Goal: Communication & Community: Answer question/provide support

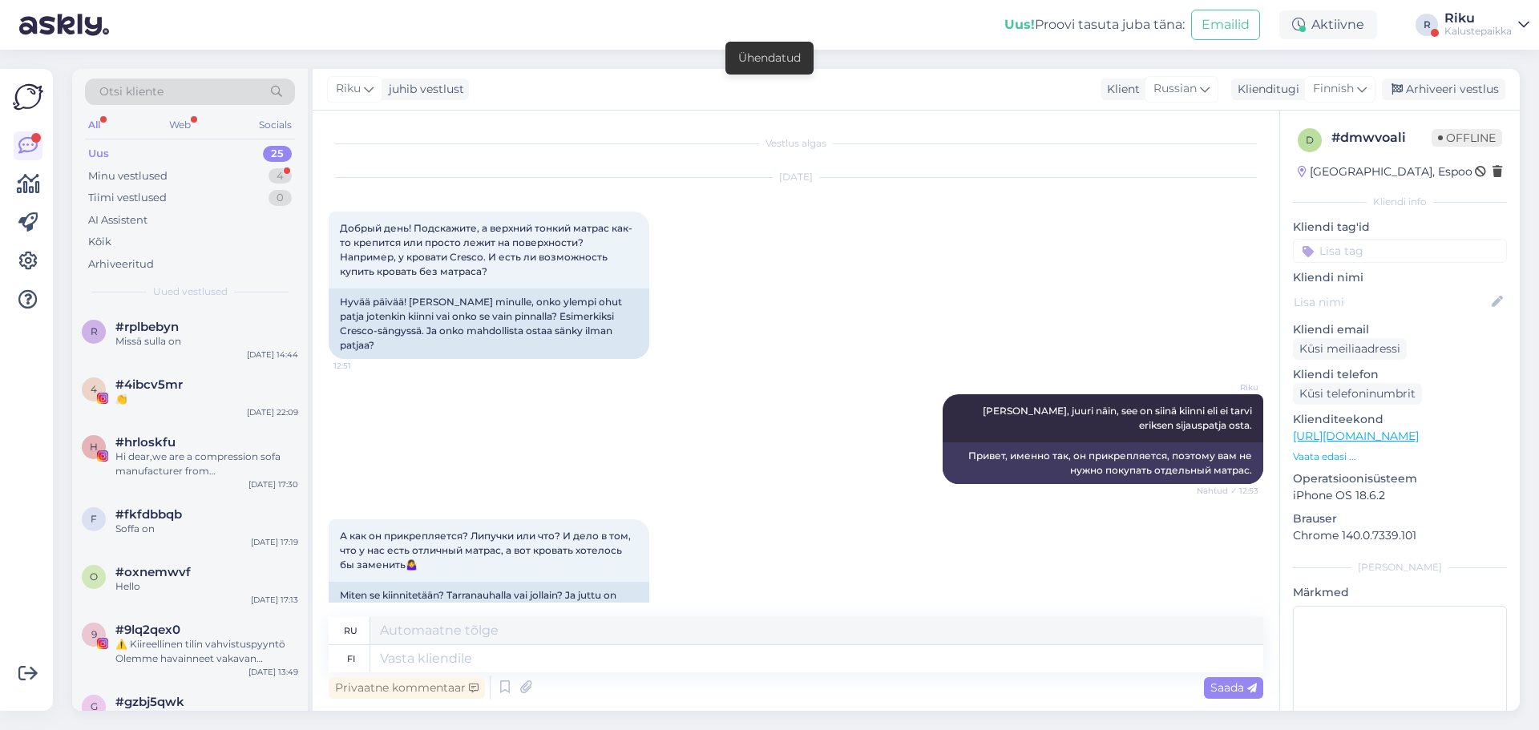
scroll to position [1231, 0]
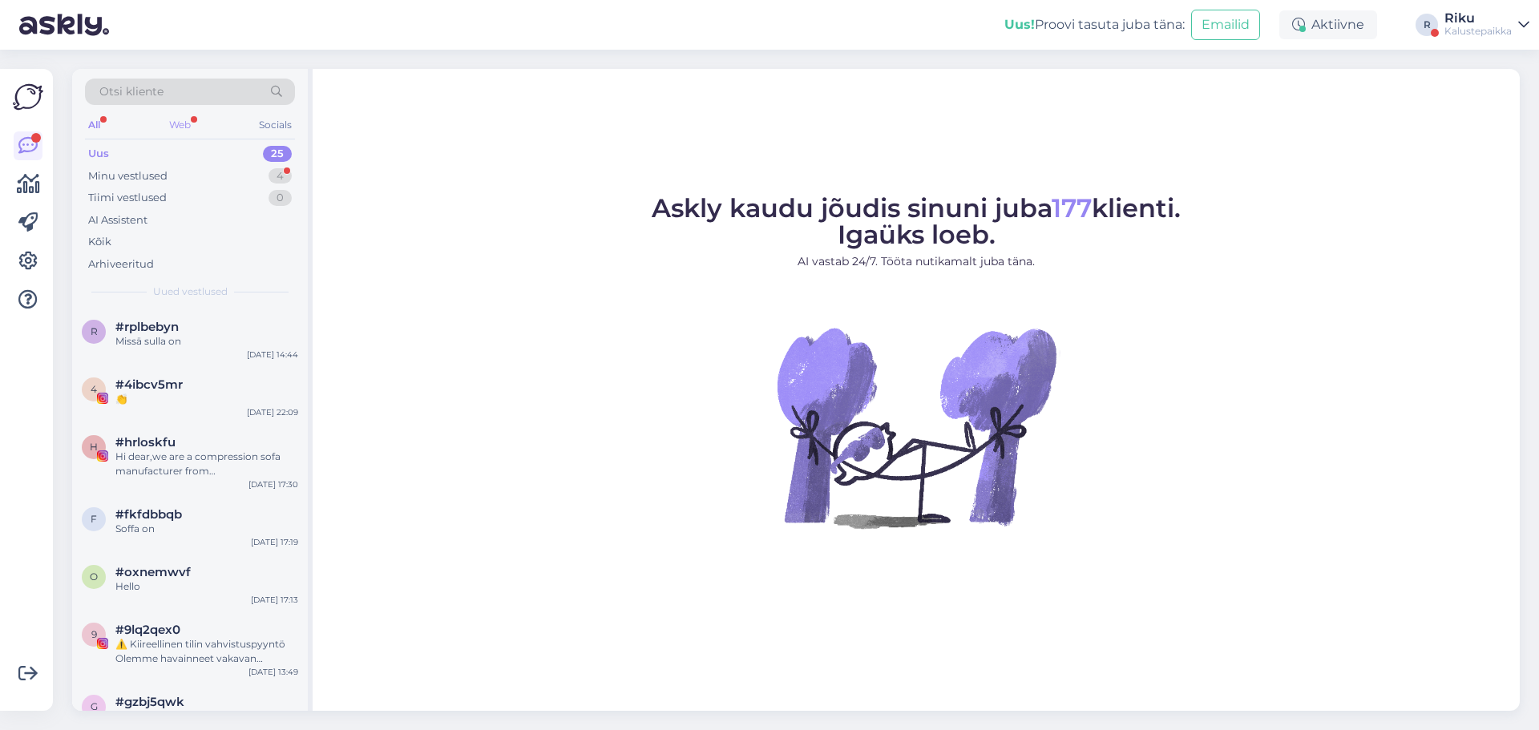
click at [167, 119] on div "Web" at bounding box center [180, 125] width 28 height 21
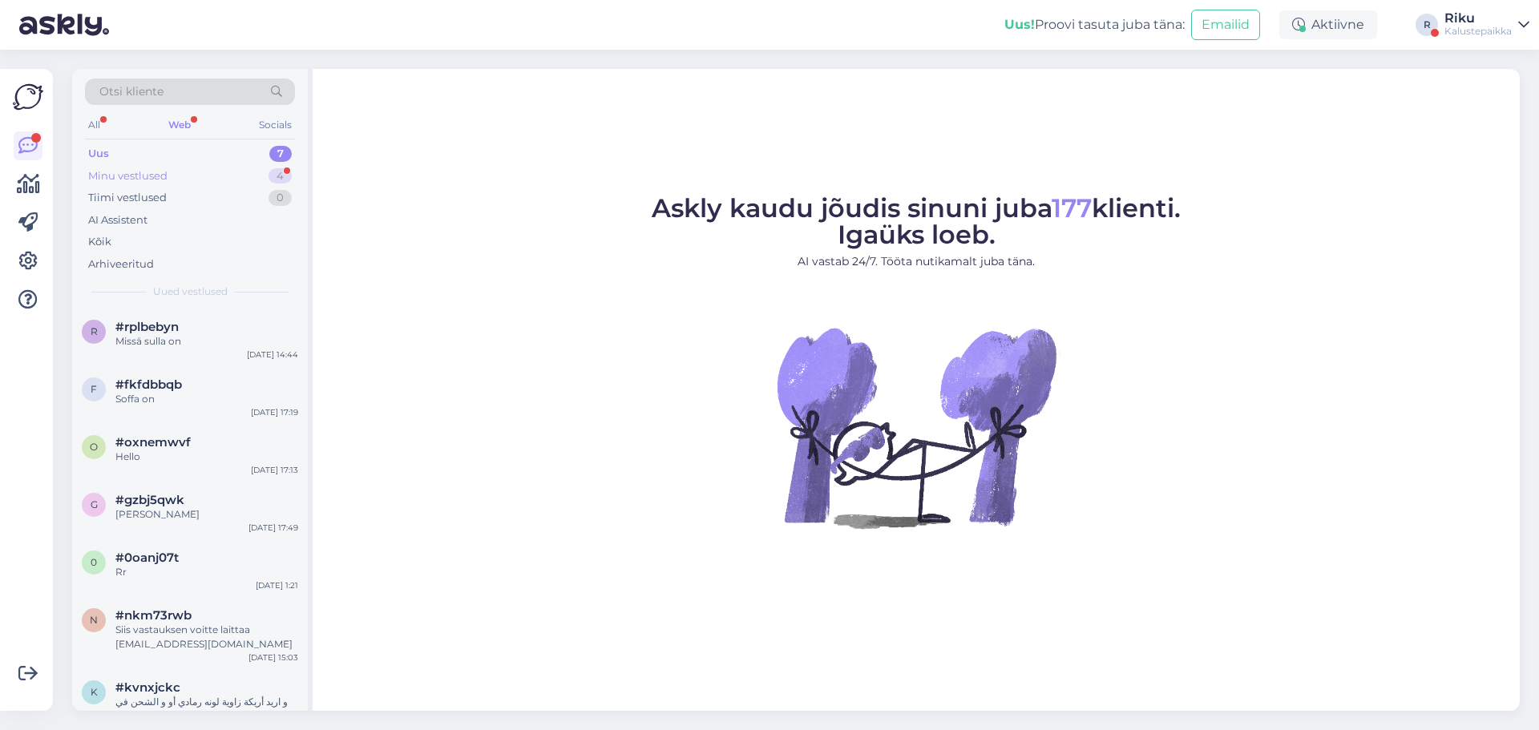
click at [111, 168] on div "Minu vestlused" at bounding box center [127, 176] width 79 height 16
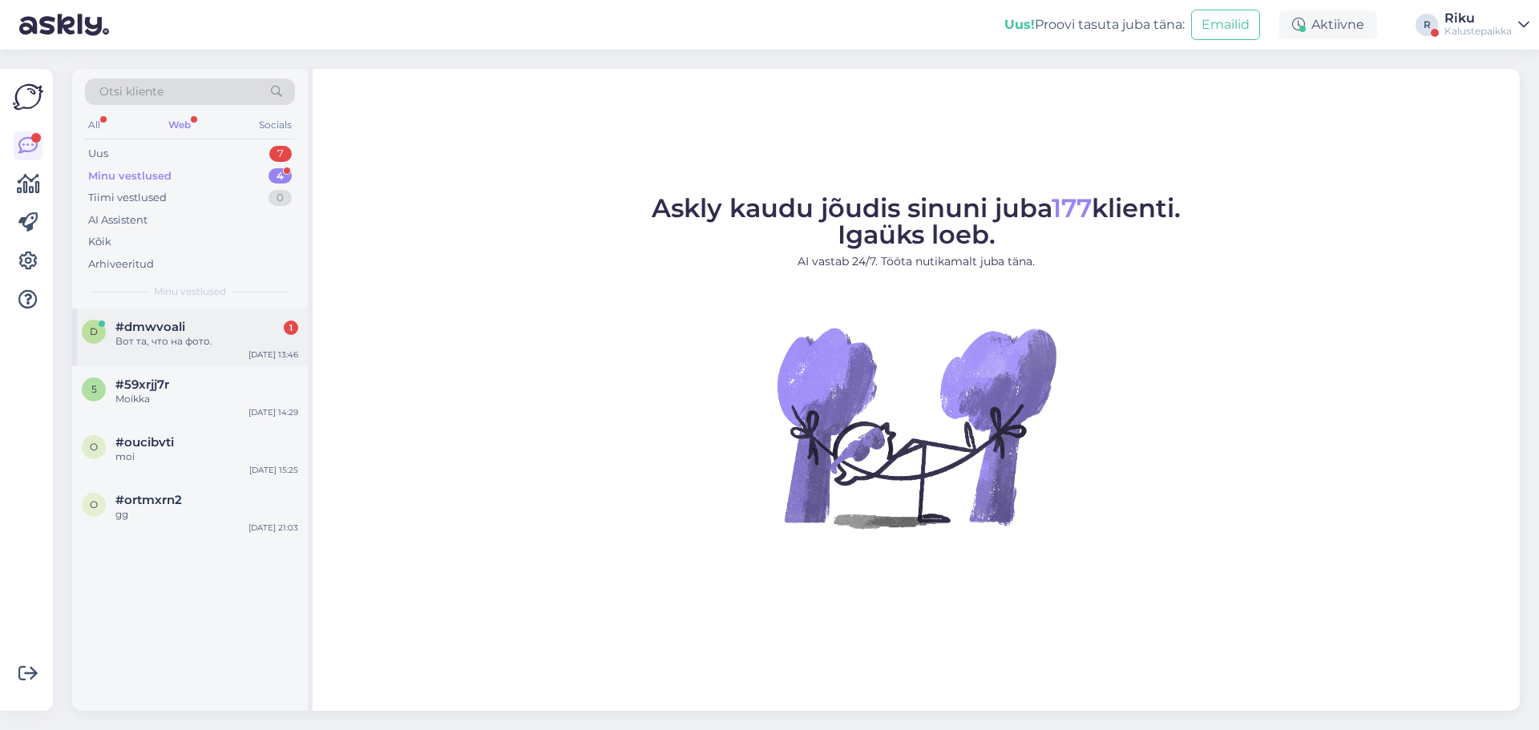
click at [149, 337] on div "Вот та, что на фото." at bounding box center [206, 341] width 183 height 14
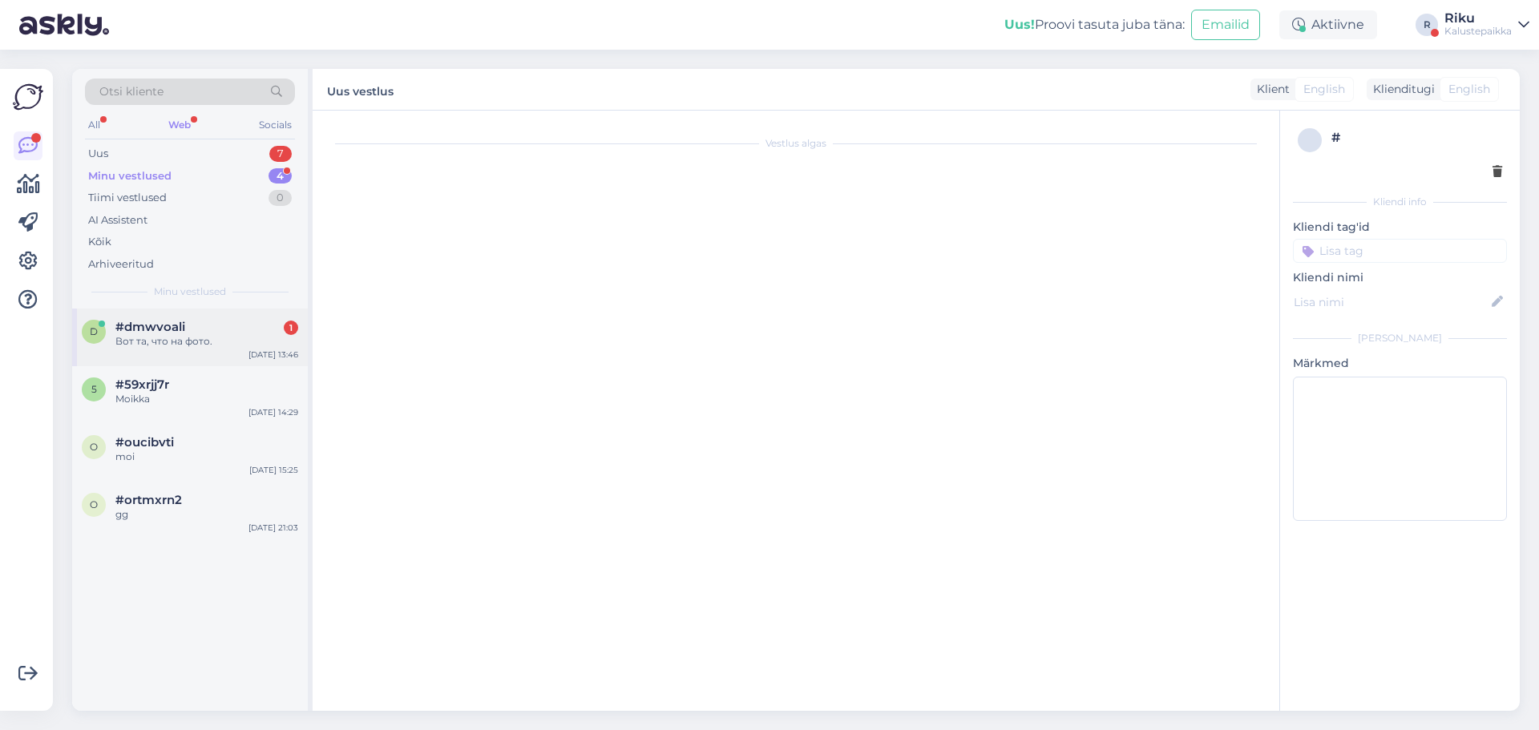
scroll to position [1525, 0]
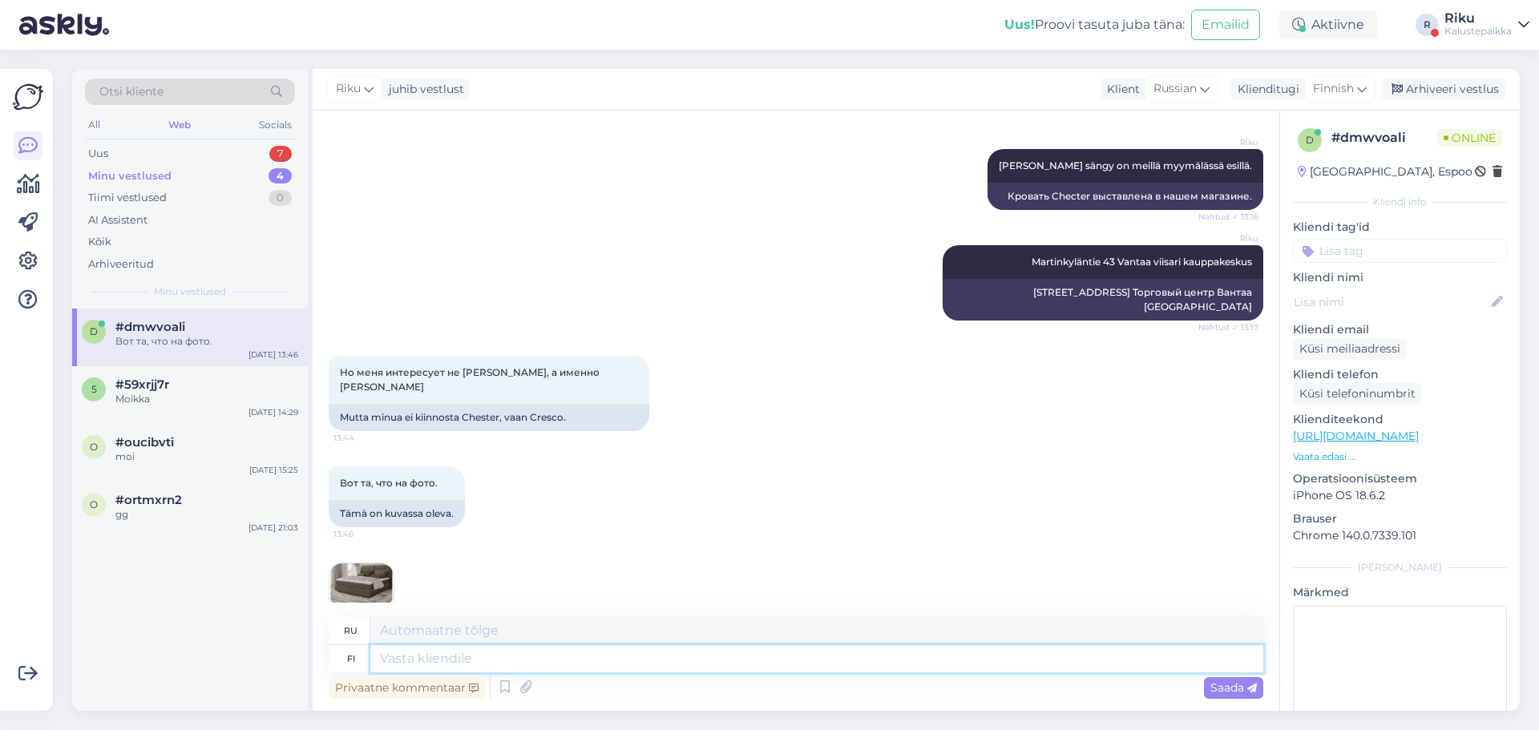
click at [607, 667] on textarea at bounding box center [816, 658] width 893 height 27
paste textarea "Спасибо за фото. Да, это другая модель, и верхний матрас можно снять. Но в мага…"
type textarea "Спасибо за фото. Да, это другая модель, и верхний матрас можно снять. Но в мага…"
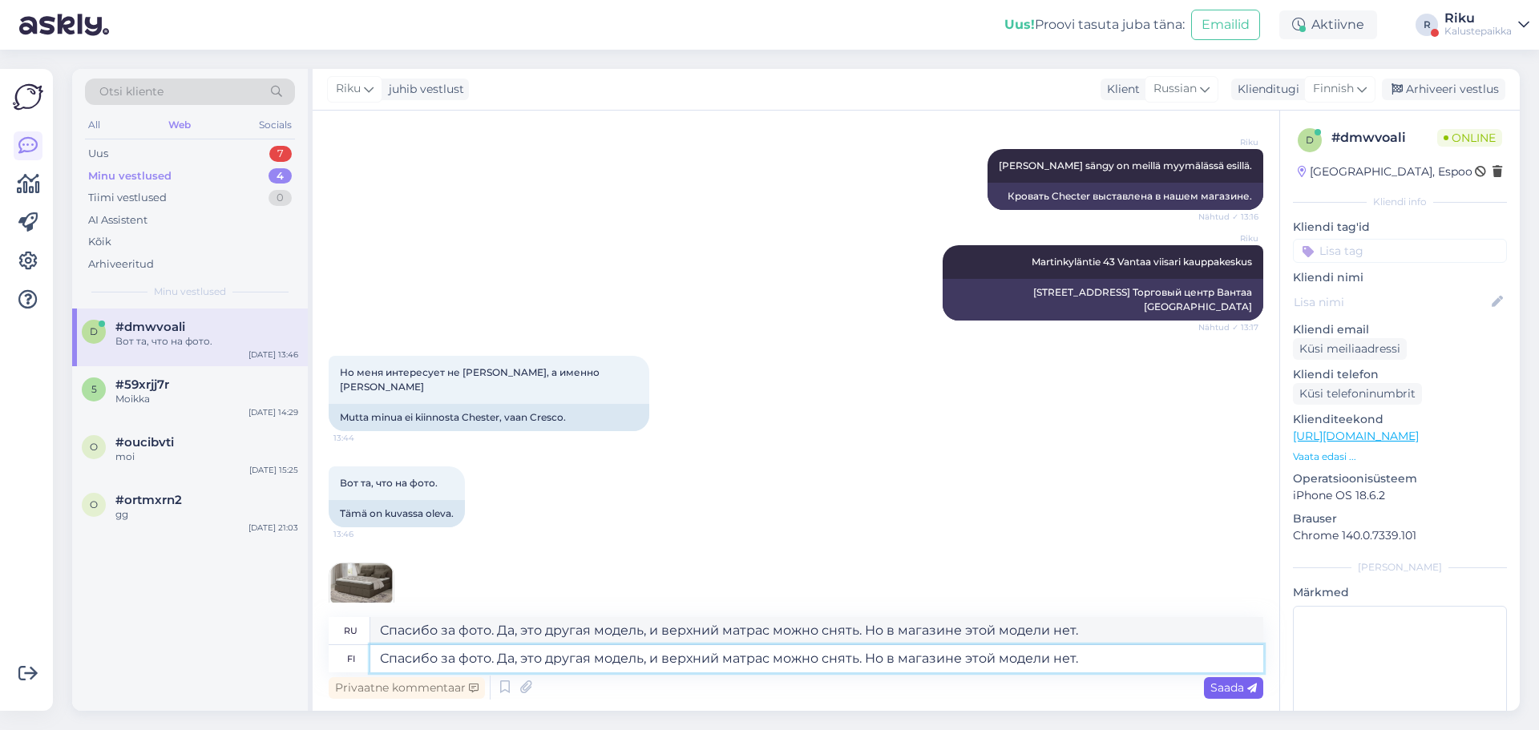
type textarea "Спасибо за фото. Да, это другая модель, и верхний матрас можно снять. Но в мага…"
click at [1225, 689] on span "Saada" at bounding box center [1233, 688] width 46 height 14
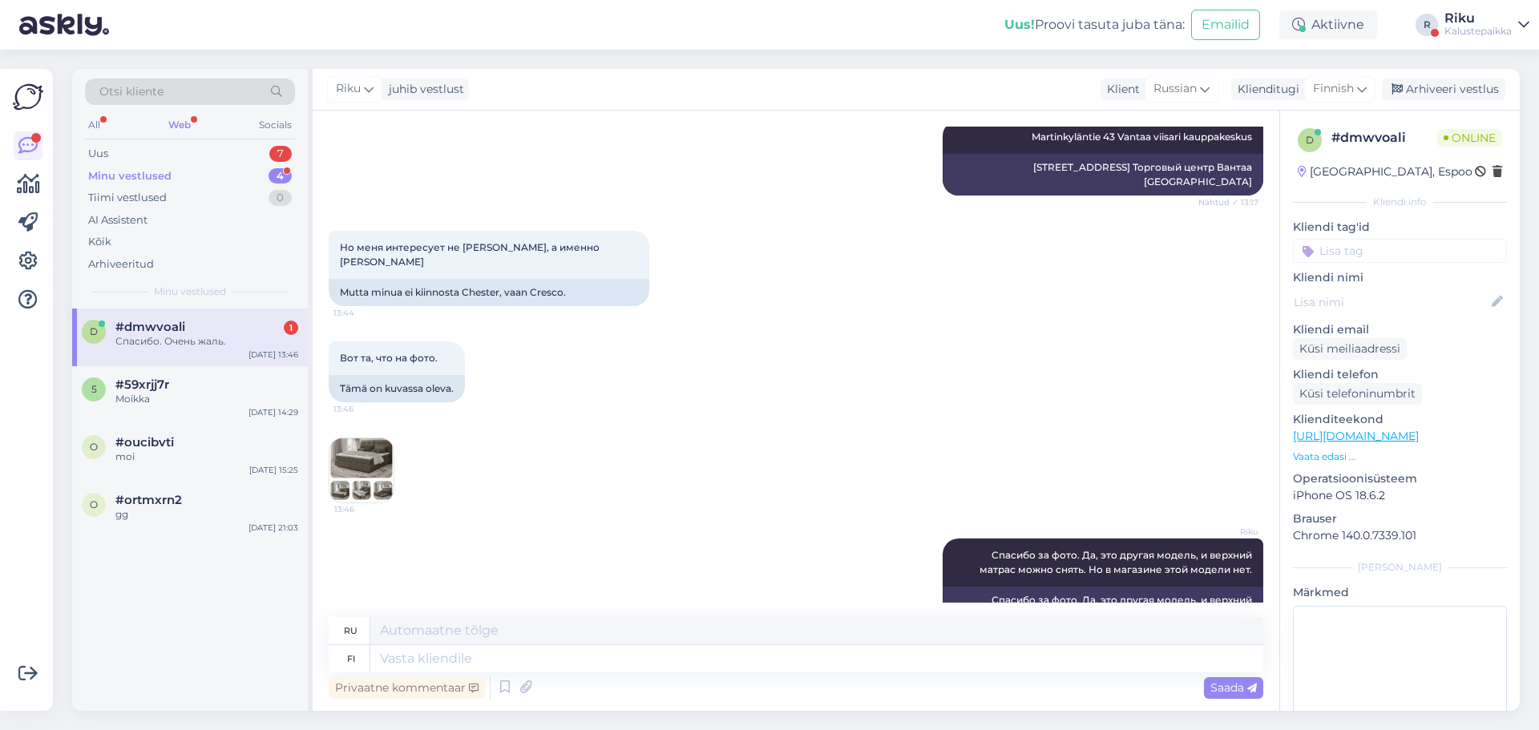
scroll to position [1746, 0]
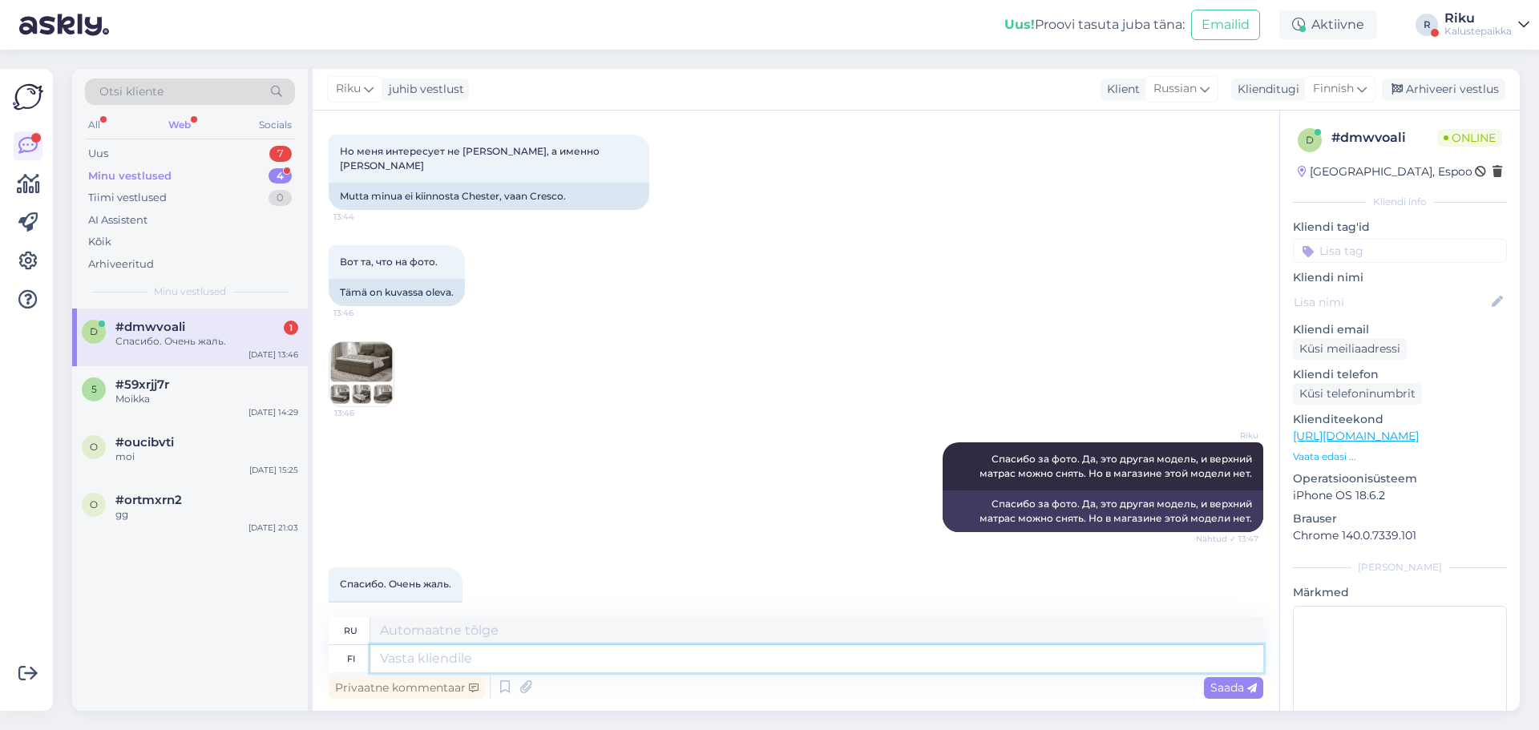
click at [523, 664] on textarea at bounding box center [816, 658] width 893 height 27
type textarea "Kiitos."
type textarea "Спасибо."
type textarea "K"
type textarea "Mukava p"
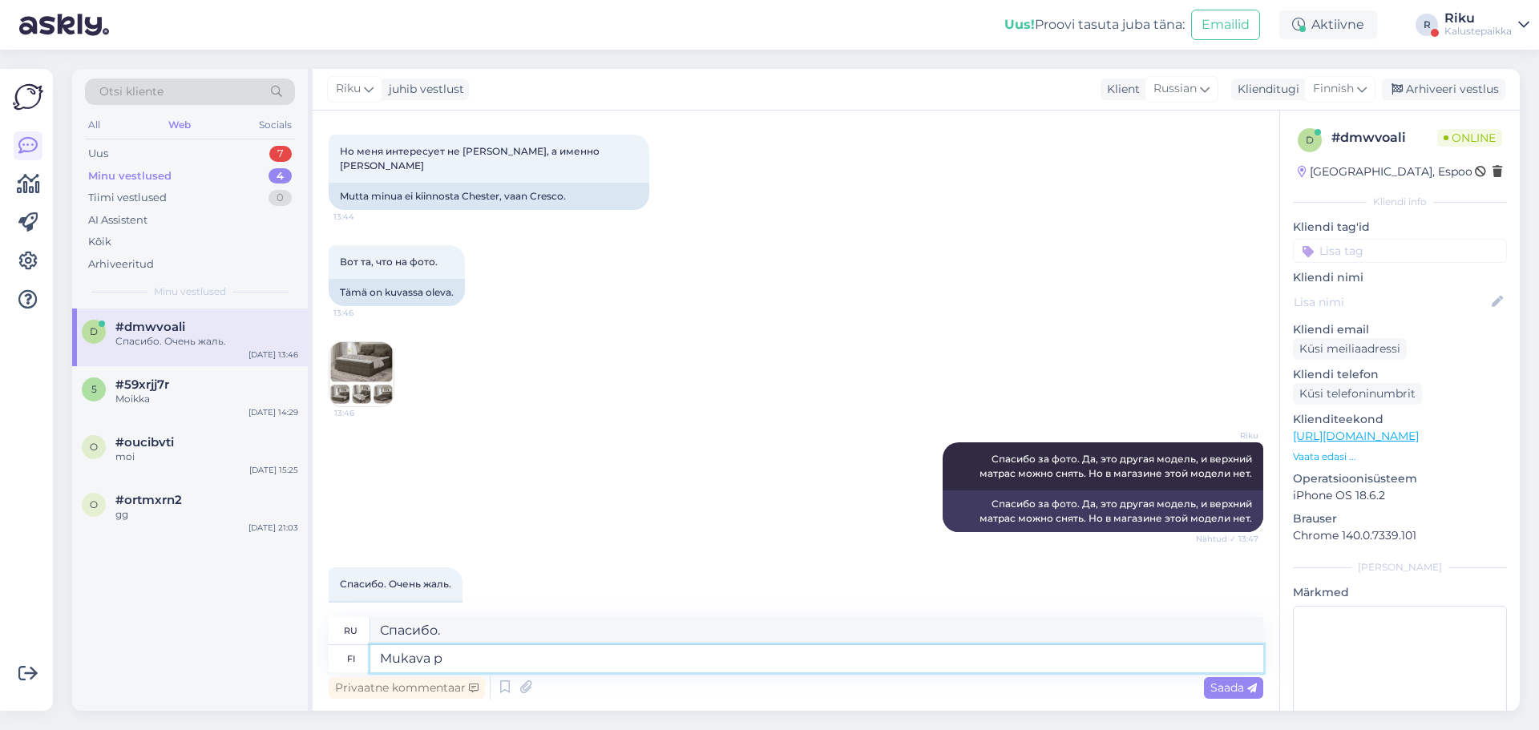
type textarea "Комфортный"
type textarea "Mukava päivä"
type textarea "Хорошего дня"
type textarea "Mukava päivä jatko"
type textarea "Хорошего дня, продолжайте."
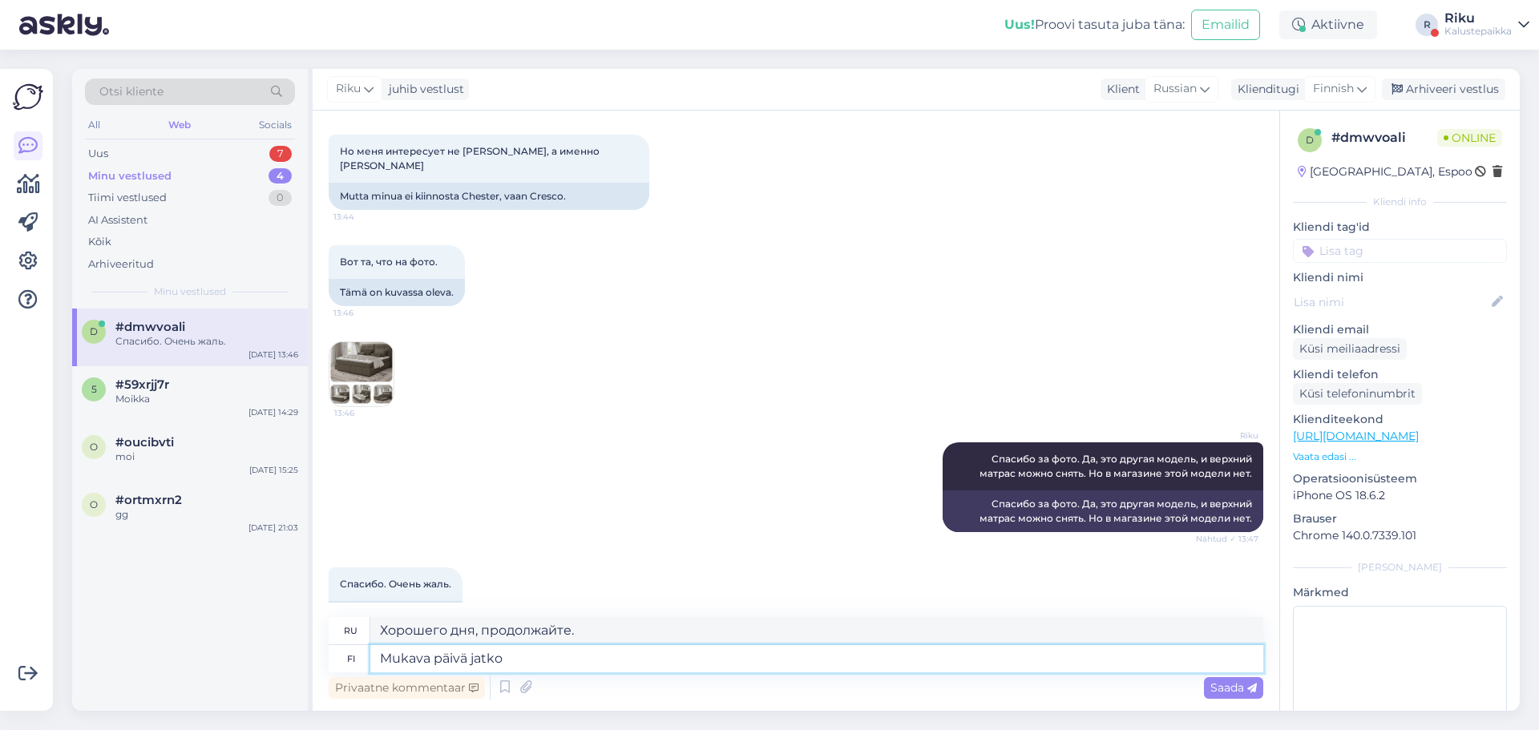
type textarea "Mukava päivä jatko!"
type textarea "Хорошего дня!"
type textarea "Mukava päivä jatko!"
click at [1231, 689] on span "Saada" at bounding box center [1233, 688] width 46 height 14
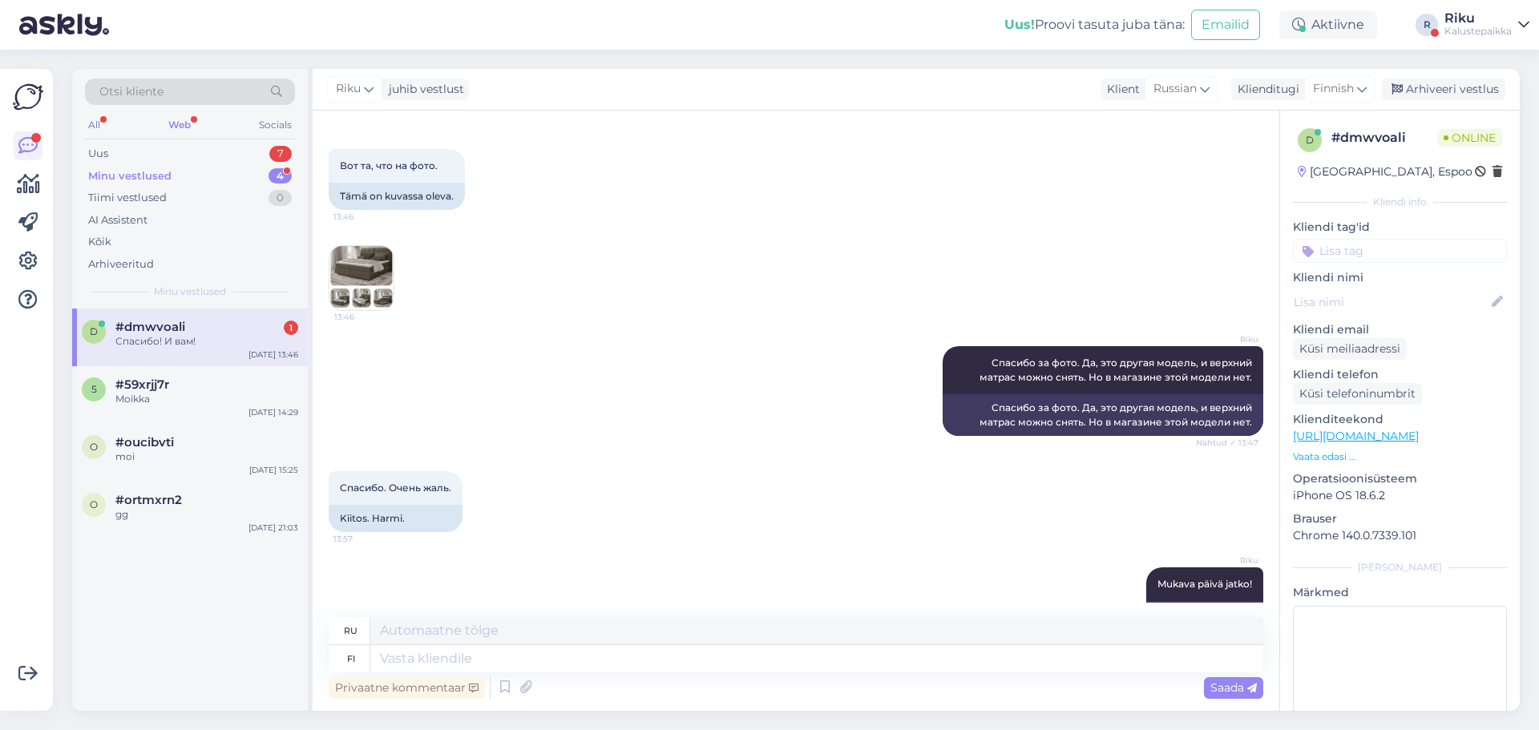
scroll to position [1938, 0]
